Goal: Find specific page/section: Find specific page/section

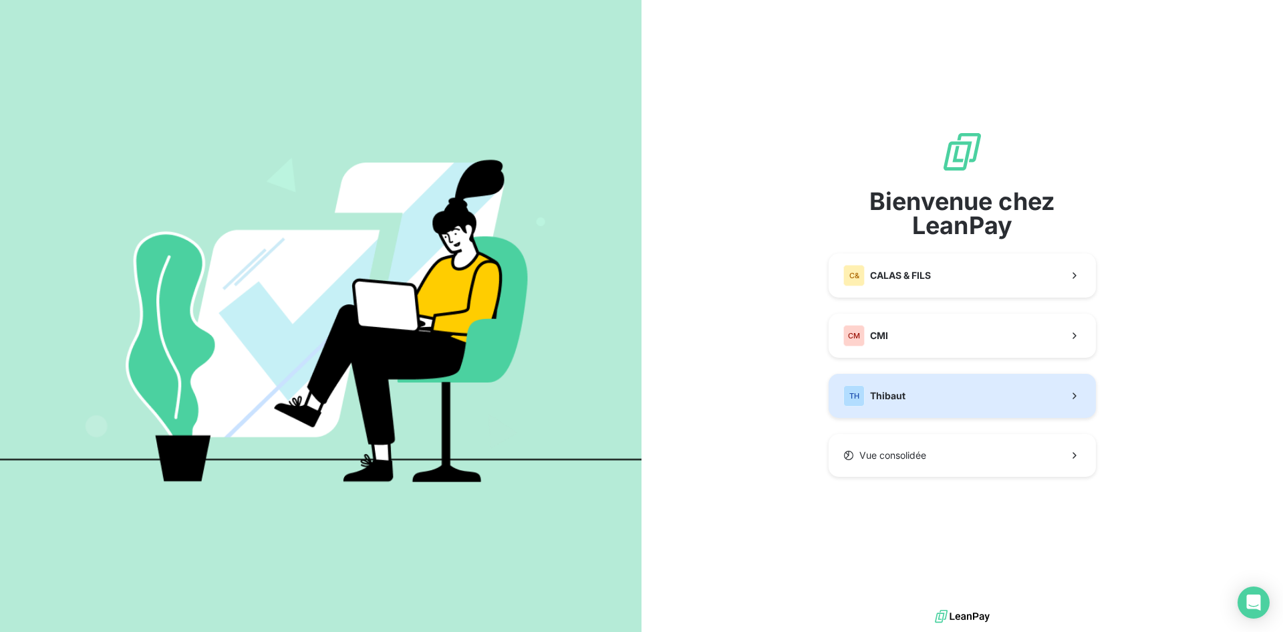
click at [907, 408] on button "TH Thibaut" at bounding box center [962, 396] width 267 height 44
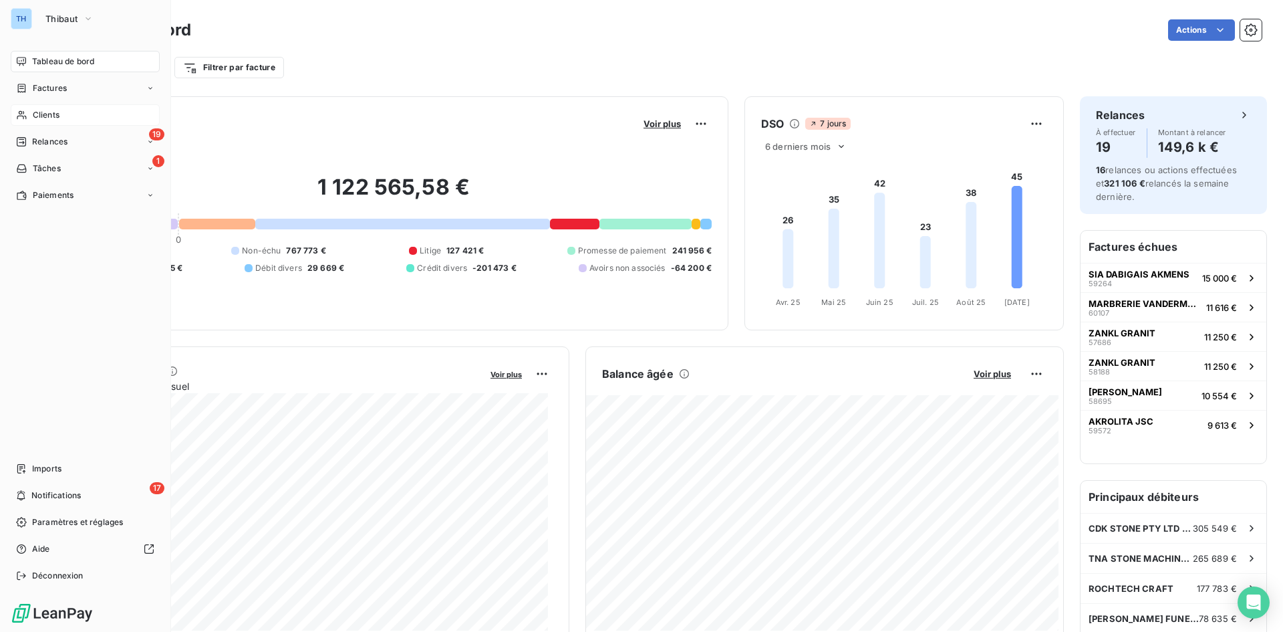
click at [44, 111] on span "Clients" at bounding box center [46, 115] width 27 height 12
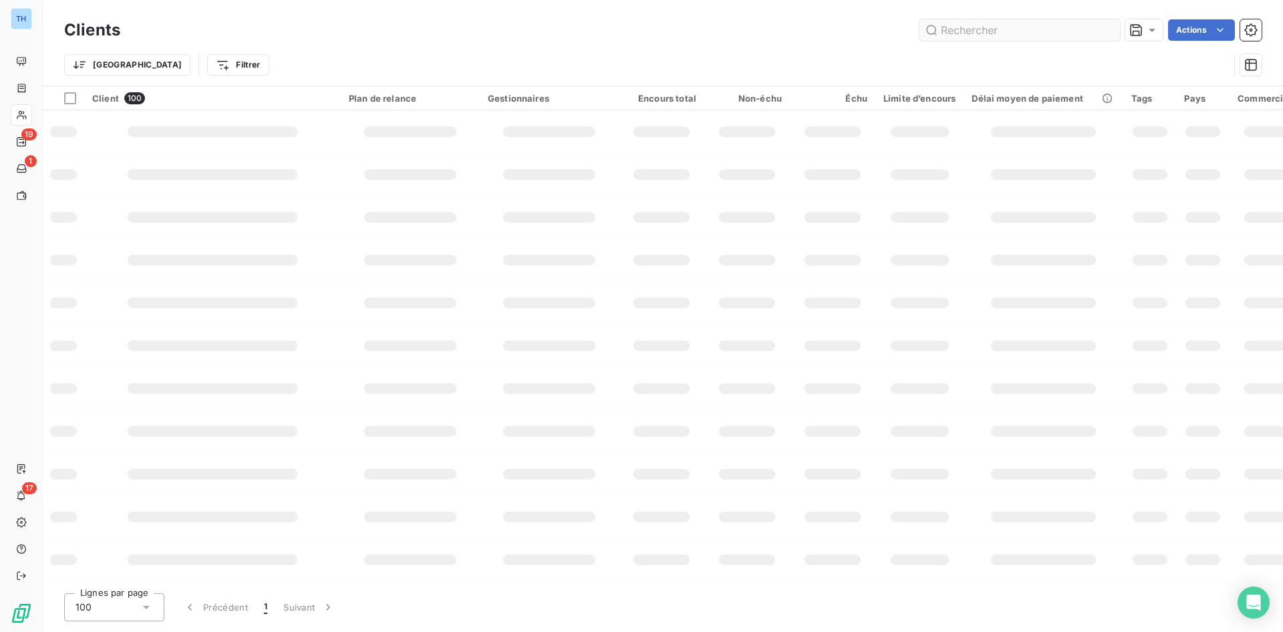
click at [961, 30] on input "text" at bounding box center [1020, 29] width 201 height 21
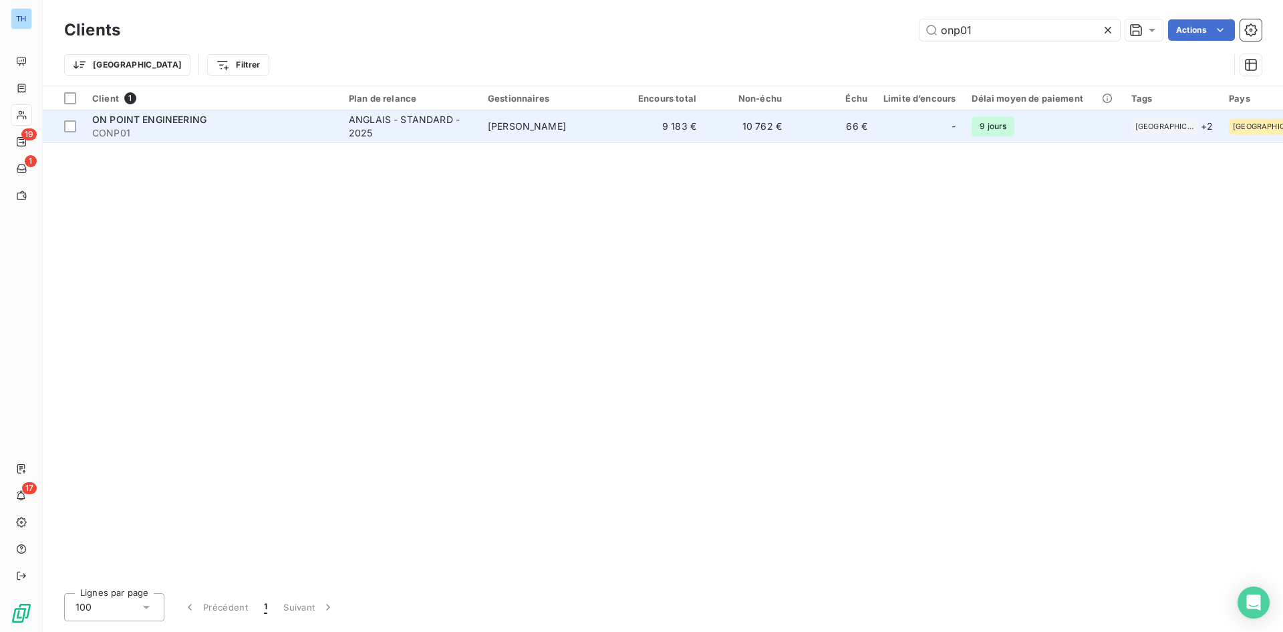
type input "onp01"
click at [426, 135] on div "ANGLAIS - STANDARD - 2025" at bounding box center [410, 126] width 123 height 27
